Goal: Find specific page/section

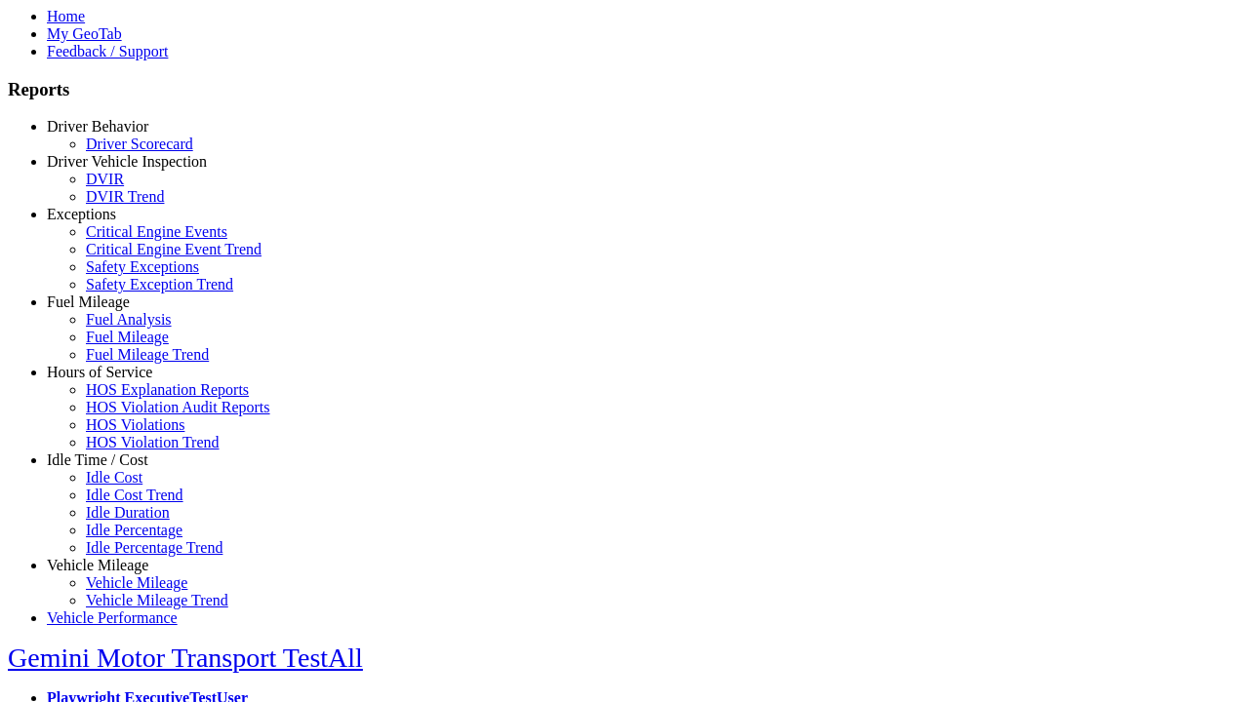
click at [112, 222] on link "Exceptions" at bounding box center [81, 214] width 69 height 17
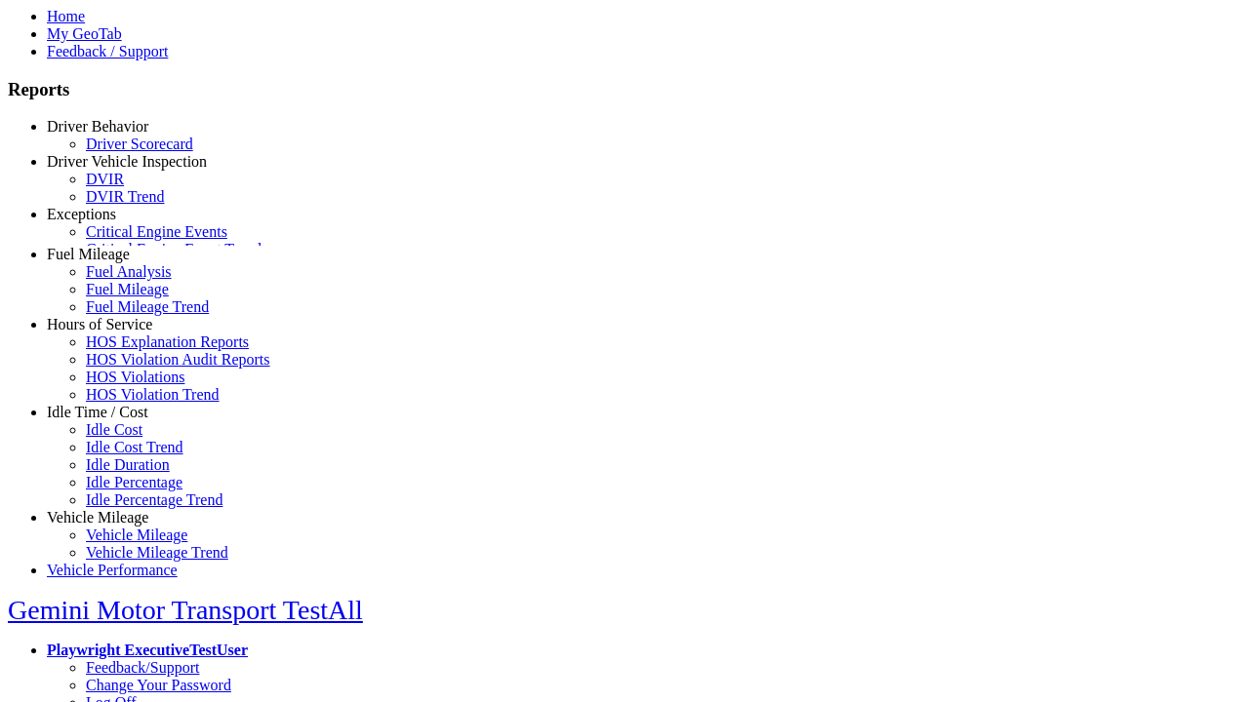
click at [127, 258] on link "Critical Engine Event Trend" at bounding box center [174, 249] width 176 height 17
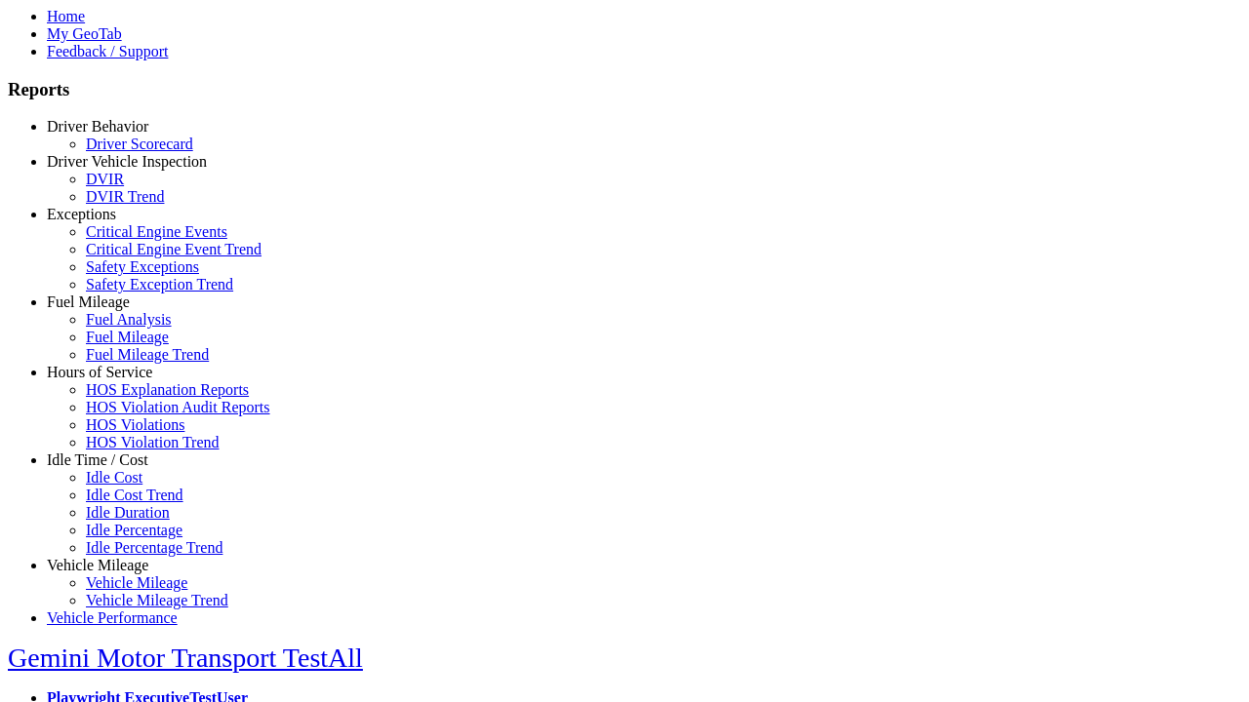
select select "**********"
select select
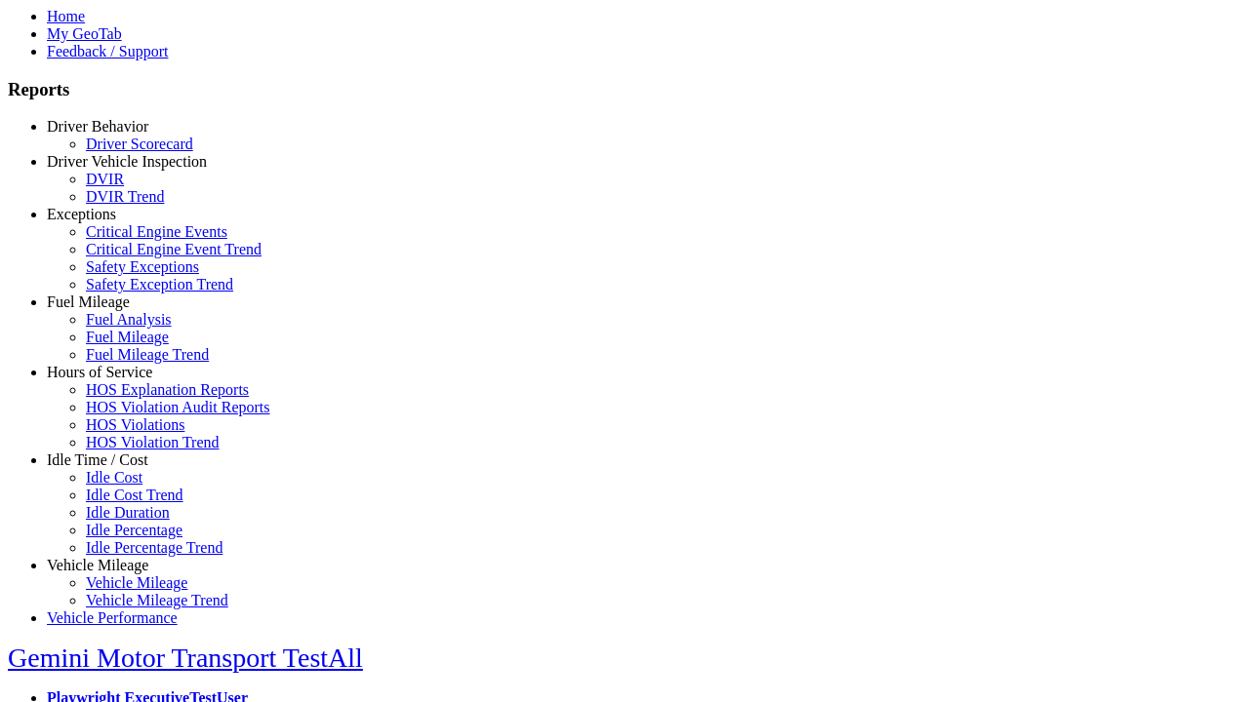
select select
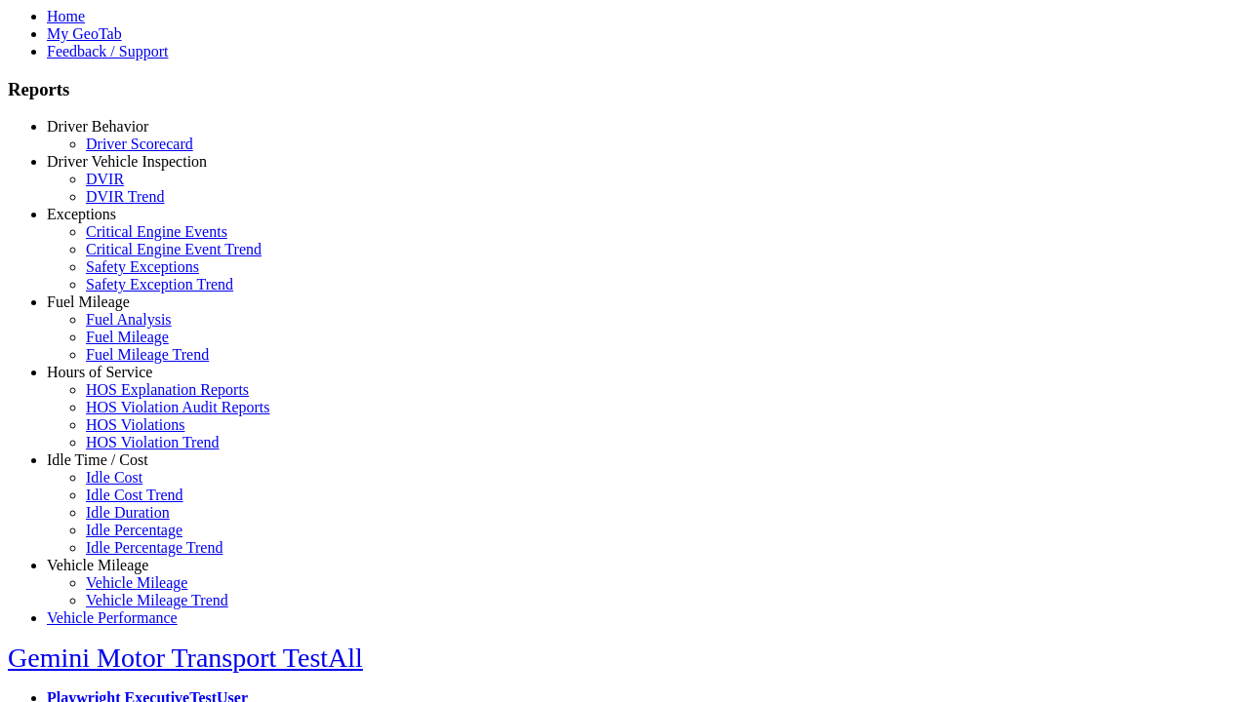
select select
